Goal: Task Accomplishment & Management: Manage account settings

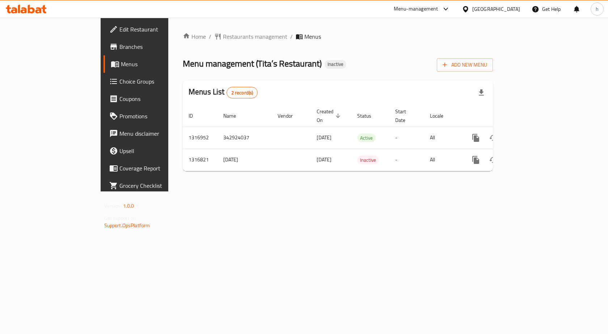
click at [120, 44] on span "Branches" at bounding box center [158, 46] width 77 height 9
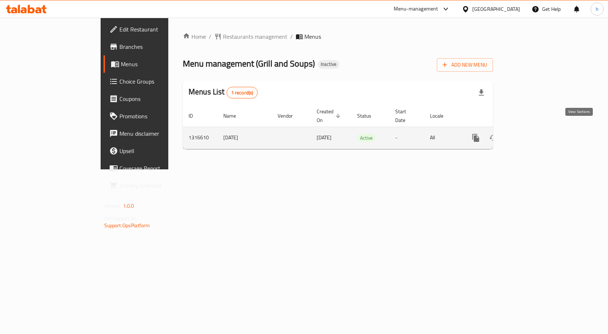
click at [533, 134] on icon "enhanced table" at bounding box center [528, 138] width 9 height 9
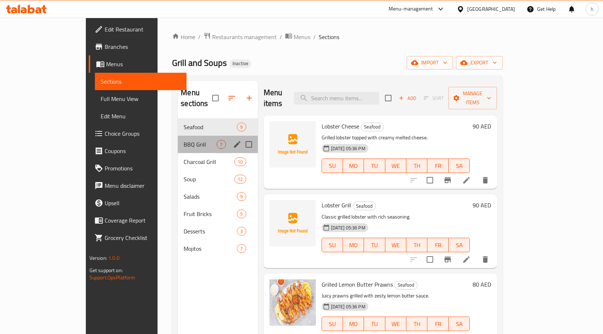
click at [181, 140] on div "BBQ Grill 7" at bounding box center [218, 144] width 80 height 17
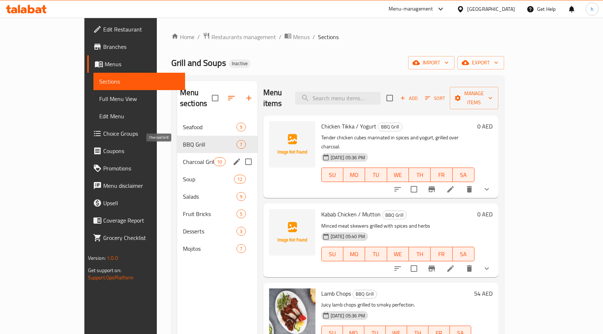
click at [183, 158] on span "Charcoal Grill" at bounding box center [198, 162] width 31 height 9
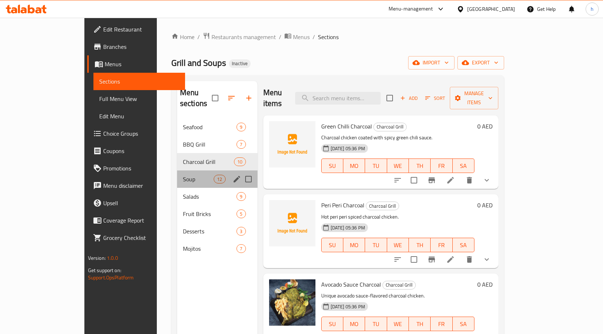
click at [178, 176] on div "Soup 12" at bounding box center [217, 179] width 80 height 17
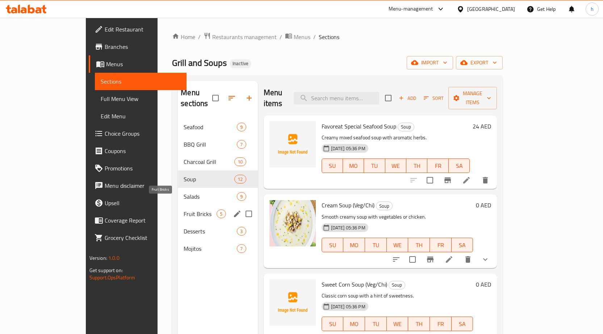
click at [187, 208] on div "Fruit Bricks 5" at bounding box center [218, 213] width 80 height 17
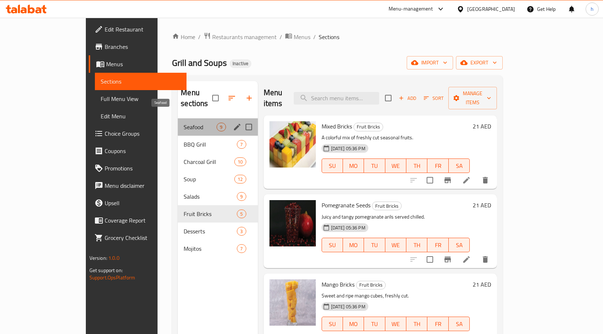
click at [184, 123] on span "Seafood" at bounding box center [200, 127] width 33 height 9
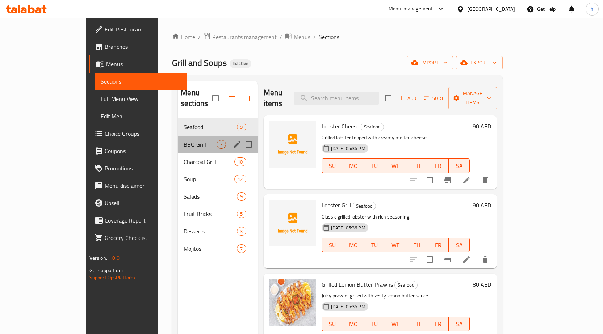
click at [185, 136] on div "BBQ Grill 7" at bounding box center [218, 144] width 80 height 17
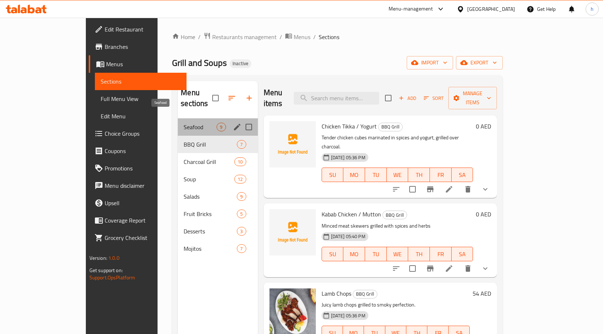
click at [192, 123] on span "Seafood" at bounding box center [200, 127] width 33 height 9
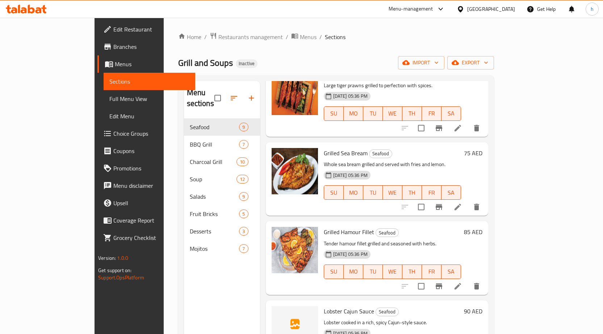
scroll to position [396, 0]
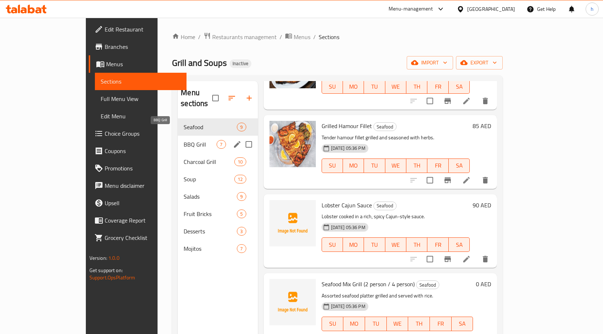
click at [184, 140] on span "BBQ Grill" at bounding box center [200, 144] width 33 height 9
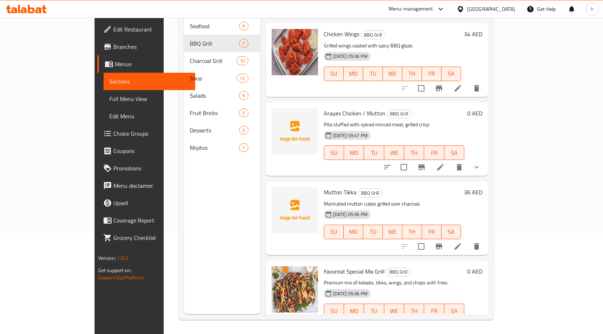
scroll to position [101, 0]
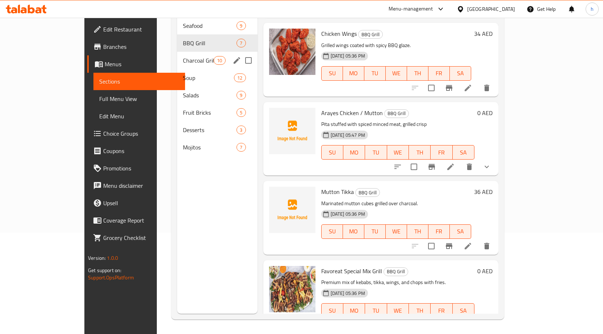
click at [183, 56] on span "Charcoal Grill" at bounding box center [198, 60] width 31 height 9
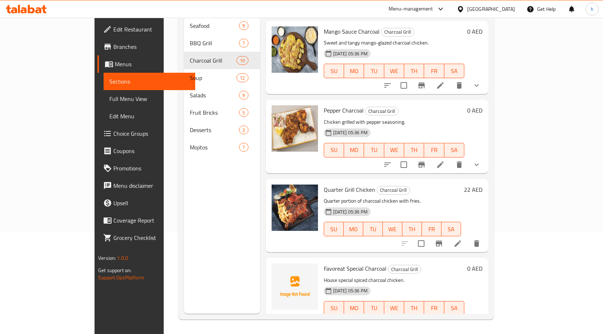
scroll to position [475, 0]
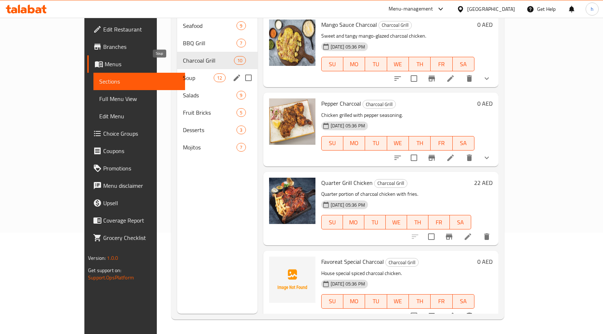
click at [183, 74] on span "Soup" at bounding box center [198, 78] width 31 height 9
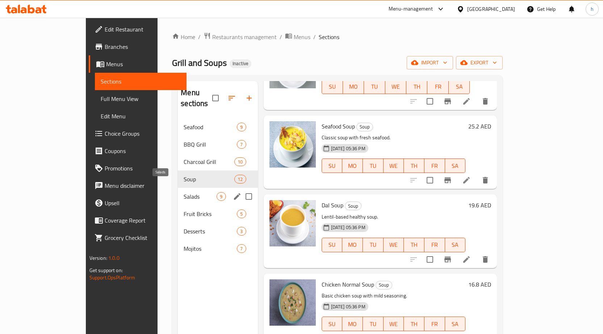
click at [184, 192] on span "Salads" at bounding box center [200, 196] width 33 height 9
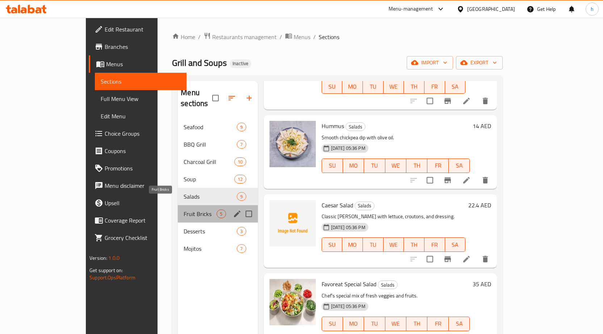
click at [184, 210] on span "Fruit Bricks" at bounding box center [200, 214] width 33 height 9
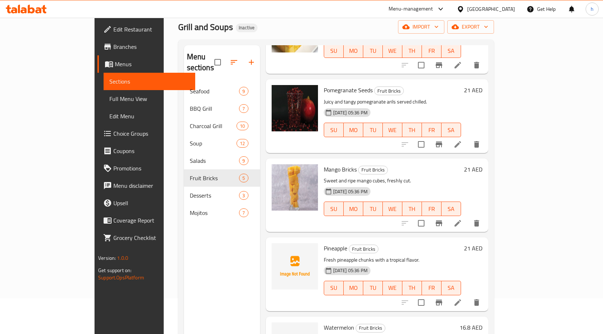
scroll to position [36, 0]
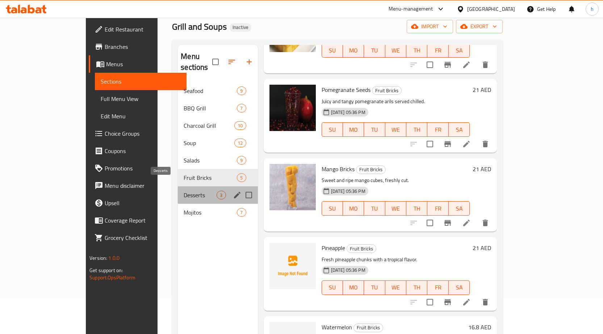
click at [184, 191] on span "Desserts" at bounding box center [200, 195] width 33 height 9
